Goal: Navigation & Orientation: Find specific page/section

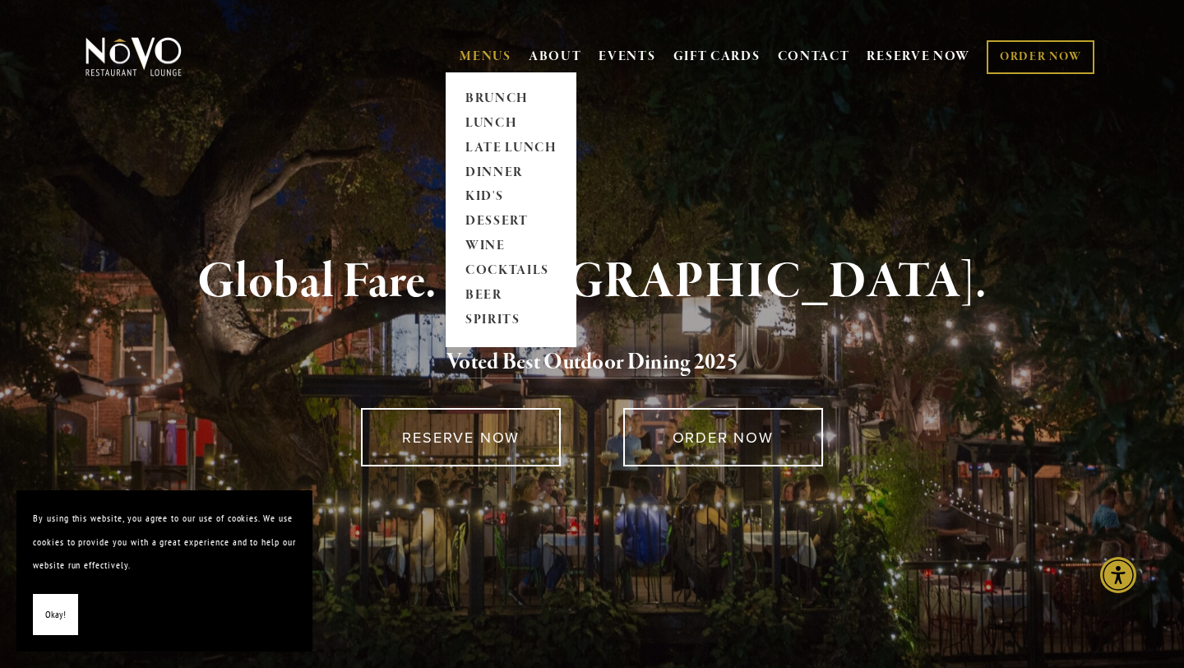
click at [488, 51] on link "MENUS" at bounding box center [486, 57] width 52 height 16
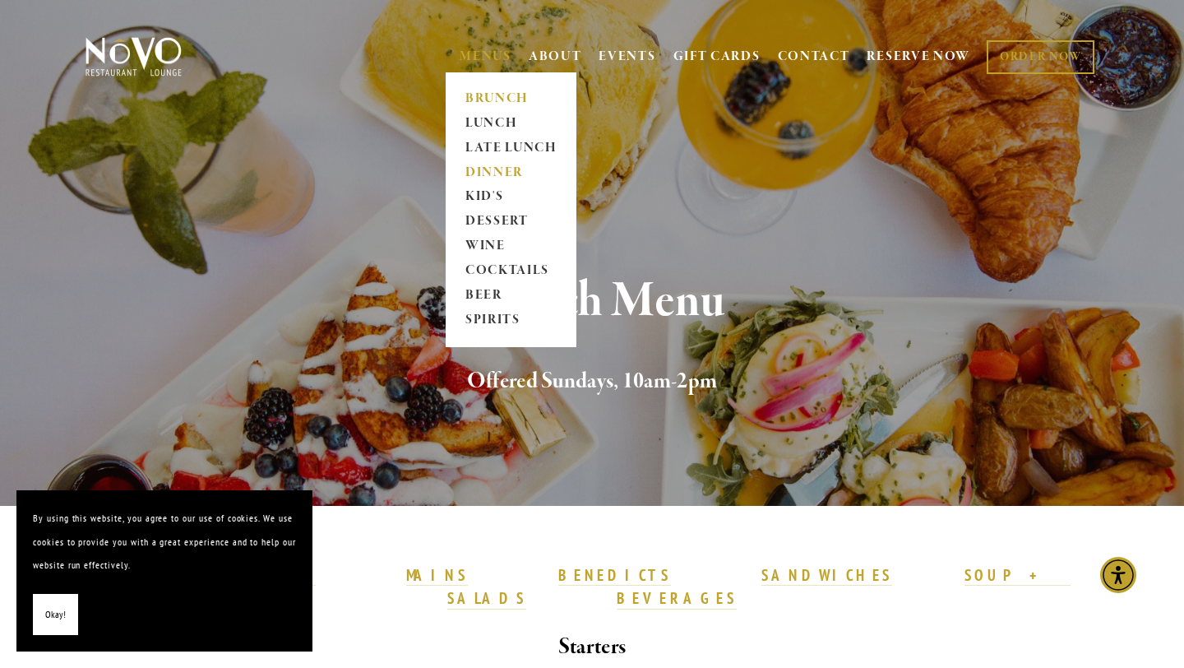
click at [489, 172] on link "DINNER" at bounding box center [511, 172] width 103 height 25
click at [528, 272] on link "COCKTAILS" at bounding box center [511, 271] width 103 height 25
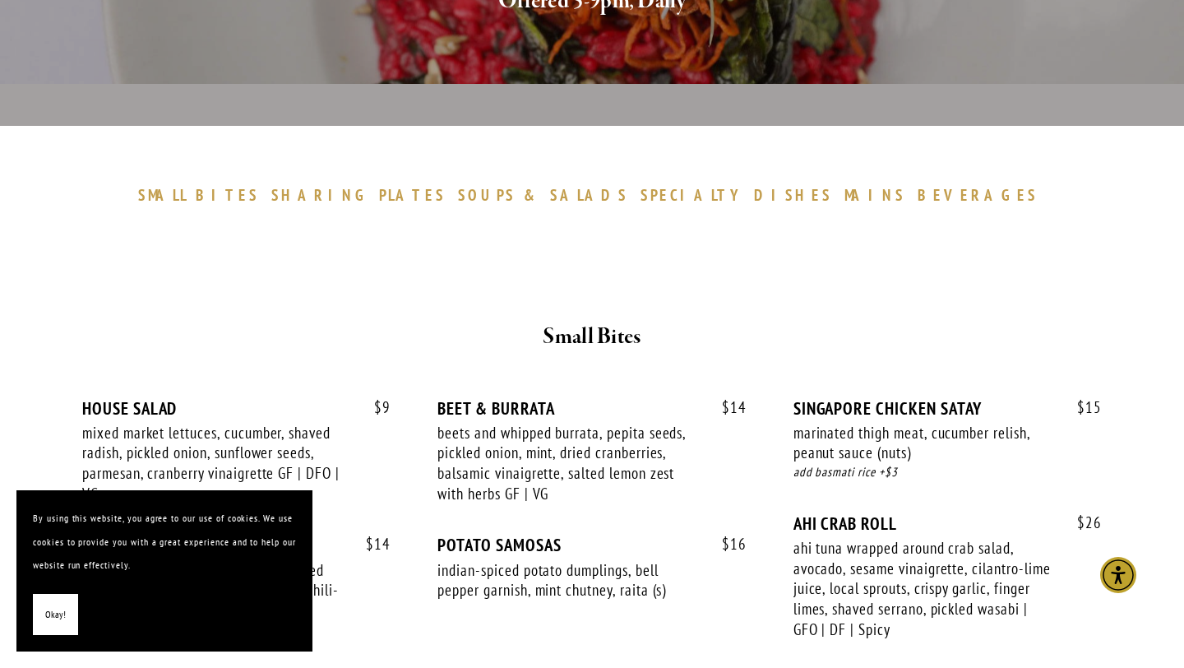
scroll to position [423, 0]
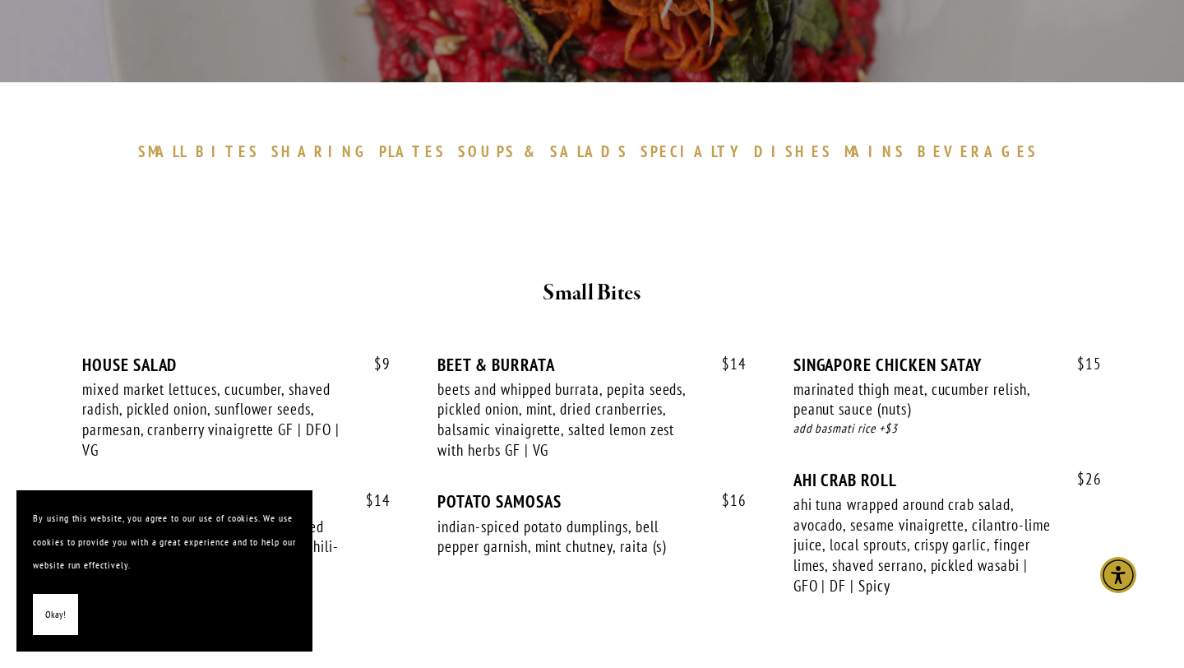
click at [57, 626] on button "Okay!" at bounding box center [55, 615] width 45 height 42
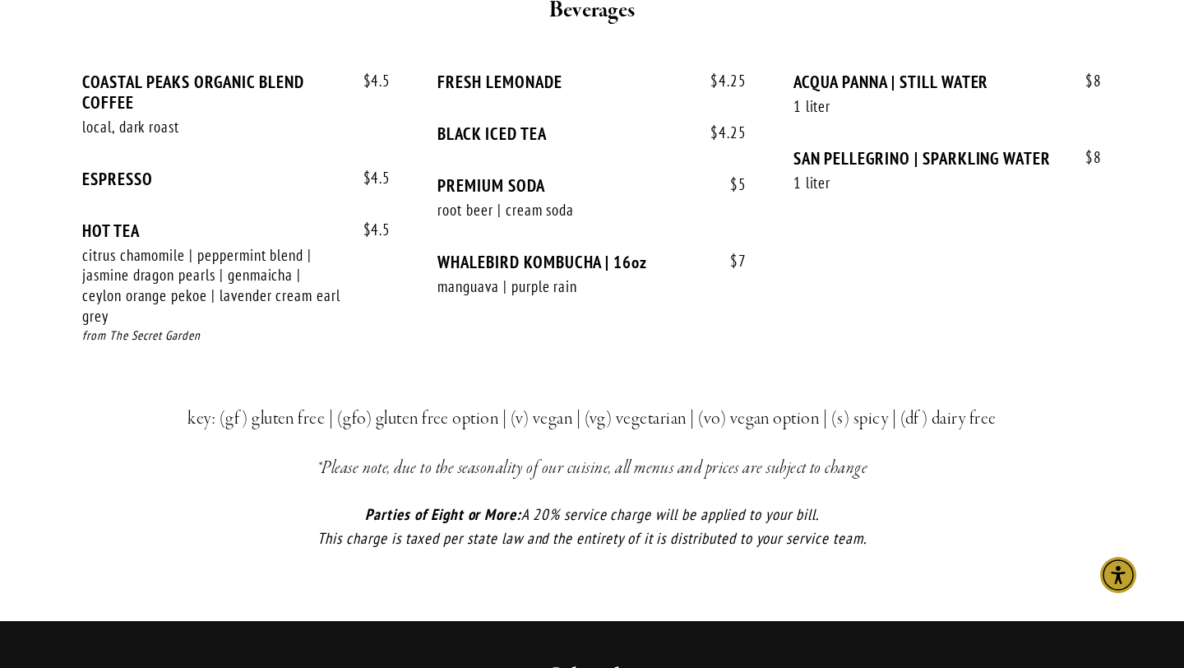
scroll to position [3405, 0]
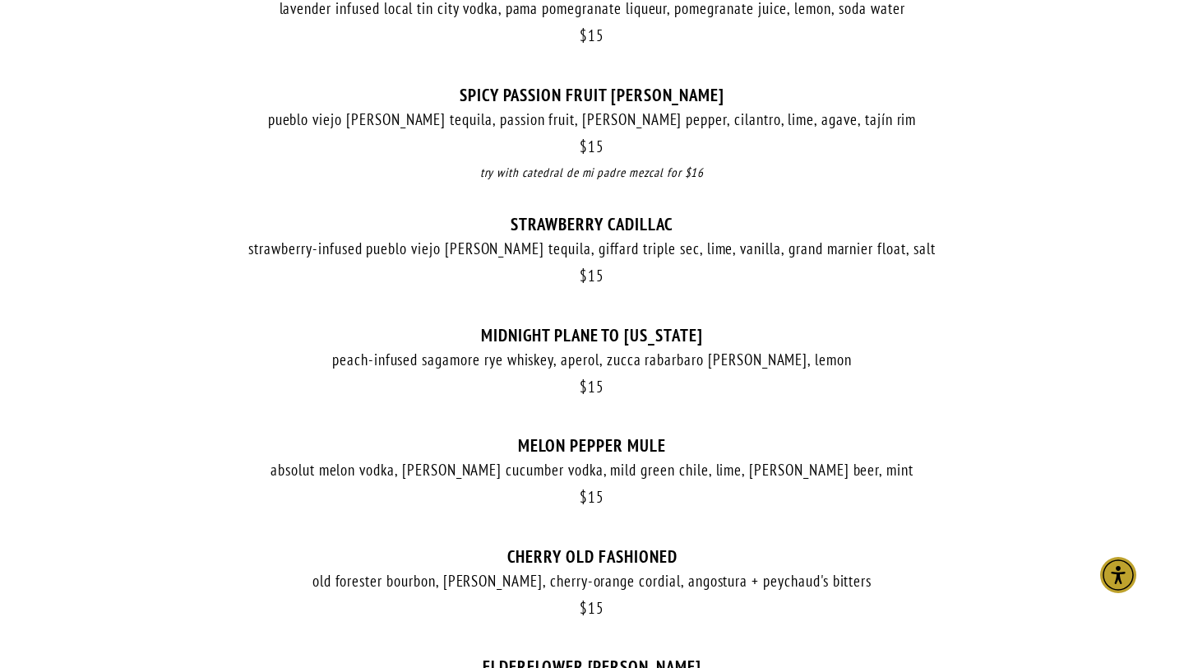
scroll to position [702, 0]
